Goal: Communication & Community: Participate in discussion

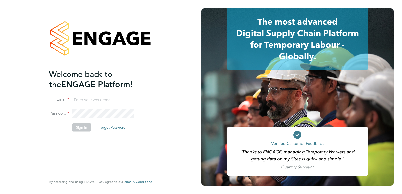
click at [97, 103] on input at bounding box center [103, 100] width 62 height 9
type input "pallvi.raghvani@ncclondon.ac.uk"
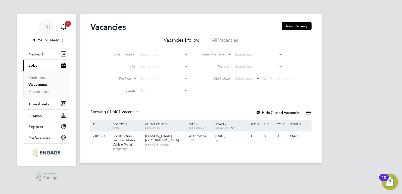
click at [63, 28] on icon "Main navigation" at bounding box center [64, 27] width 6 height 6
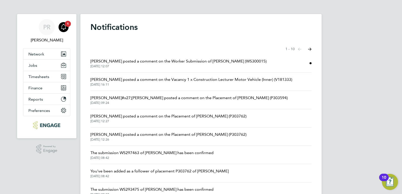
click at [210, 63] on span "[PERSON_NAME] posted a comment on the Worker Submission of [PERSON_NAME] (WS300…" at bounding box center [179, 61] width 176 height 6
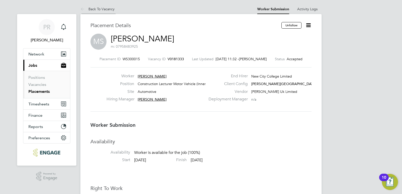
click at [92, 9] on link "Back To Vacancy" at bounding box center [97, 9] width 34 height 5
